Goal: Information Seeking & Learning: Learn about a topic

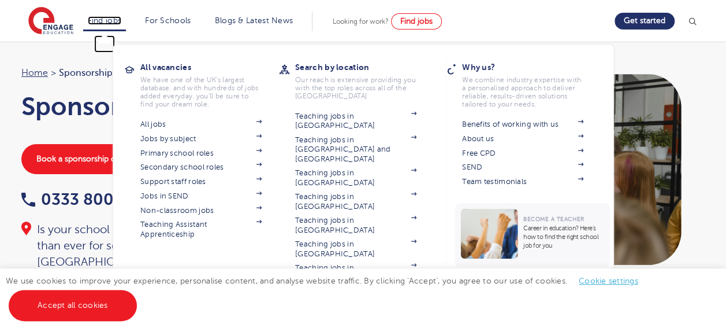
click at [112, 24] on link "Find jobs" at bounding box center [105, 20] width 34 height 9
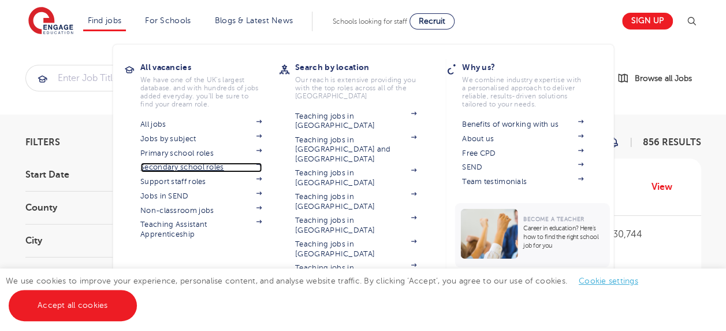
click at [201, 168] on link "Secondary school roles" at bounding box center [200, 166] width 121 height 9
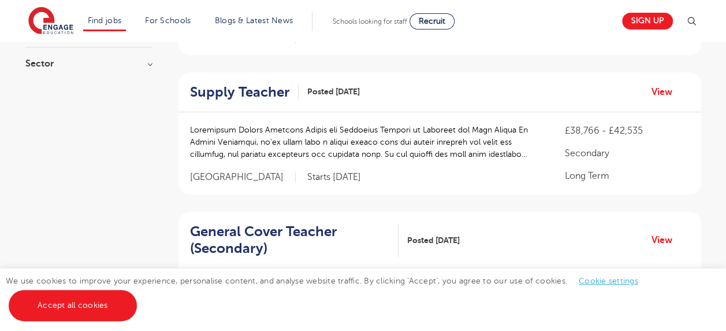
scroll to position [249, 0]
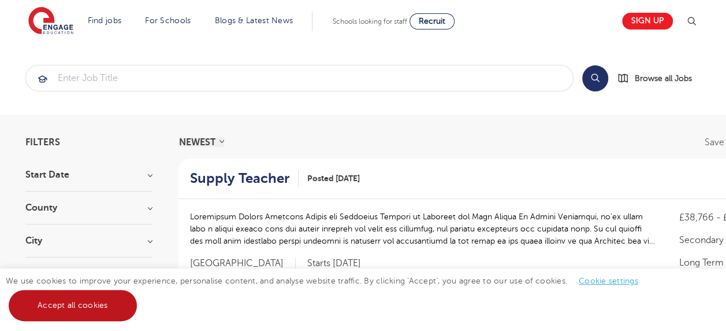
click at [117, 296] on link "Accept all cookies" at bounding box center [73, 305] width 128 height 31
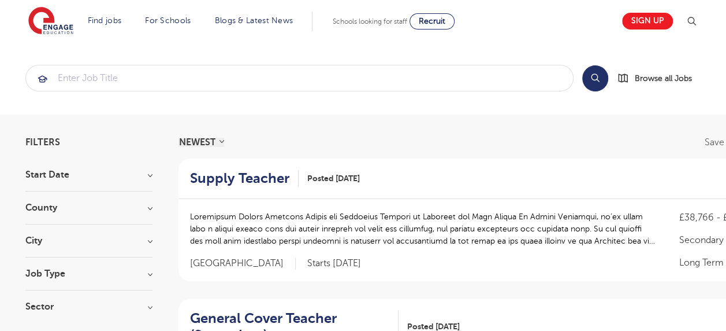
click at [146, 203] on h3 "County" at bounding box center [88, 207] width 127 height 9
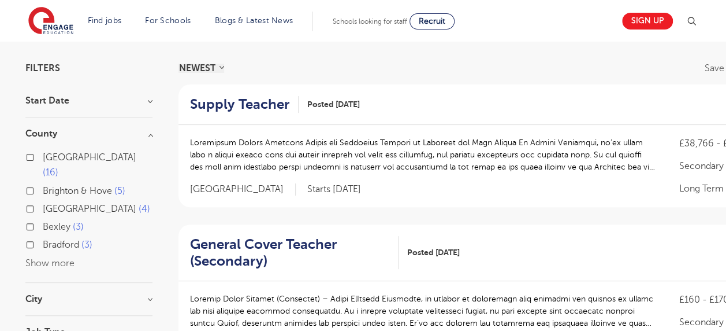
scroll to position [74, 0]
click at [57, 258] on button "Show more" at bounding box center [49, 263] width 49 height 10
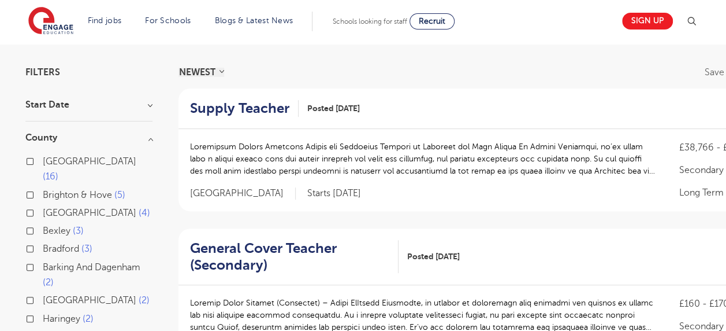
scroll to position [65, 0]
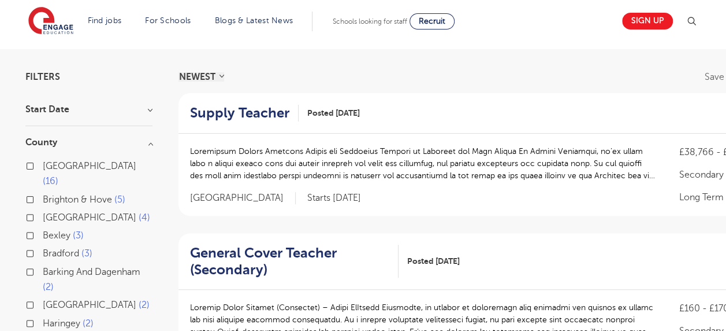
click at [150, 142] on h3 "County" at bounding box center [88, 142] width 127 height 9
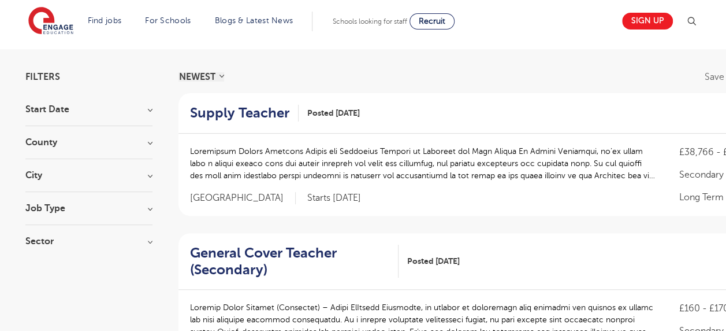
click at [146, 172] on h3 "City" at bounding box center [88, 174] width 127 height 9
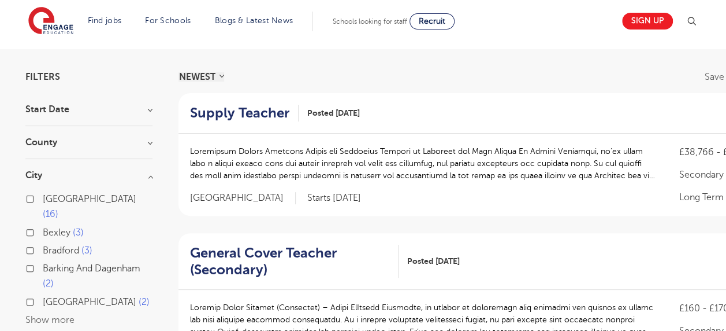
click at [146, 172] on h3 "City" at bounding box center [88, 174] width 127 height 9
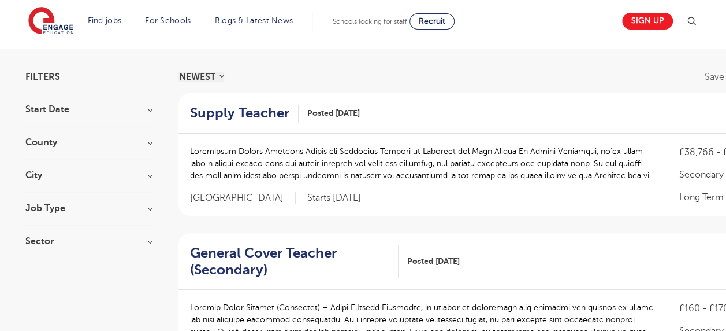
click at [142, 207] on h3 "Job Type" at bounding box center [88, 207] width 127 height 9
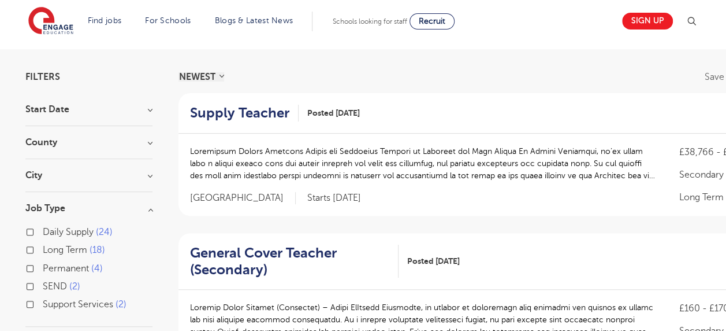
click at [142, 207] on h3 "Job Type" at bounding box center [88, 207] width 127 height 9
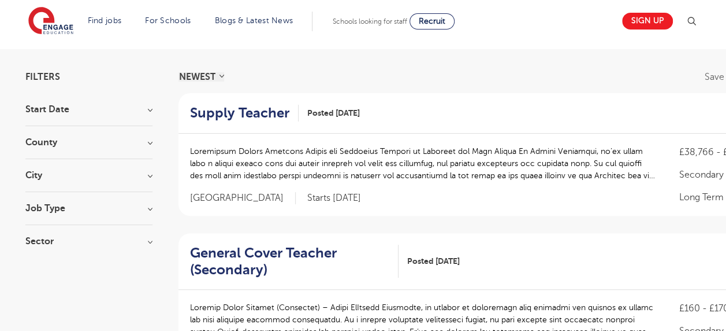
click at [140, 253] on div "Sector Long Term 440 Short Term 210 Perm 80 Primary 65 Secondary 50 Show more" at bounding box center [88, 246] width 127 height 21
click at [140, 246] on div "Sector Long Term 440 Short Term 210 Perm 80 Primary 65 Secondary 50 Show more" at bounding box center [88, 246] width 127 height 21
click at [140, 241] on h3 "Sector" at bounding box center [88, 240] width 127 height 9
click at [140, 240] on h3 "Sector" at bounding box center [88, 240] width 127 height 9
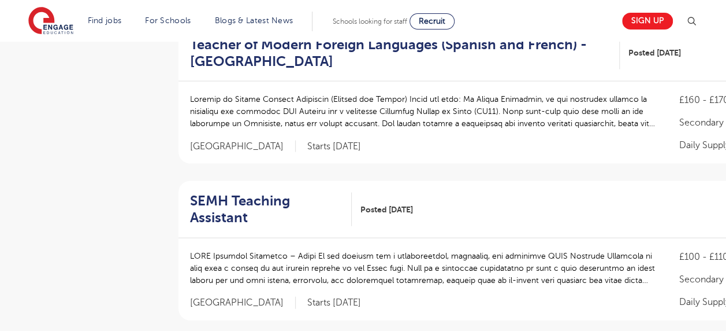
scroll to position [1179, 0]
